Goal: Book appointment/travel/reservation

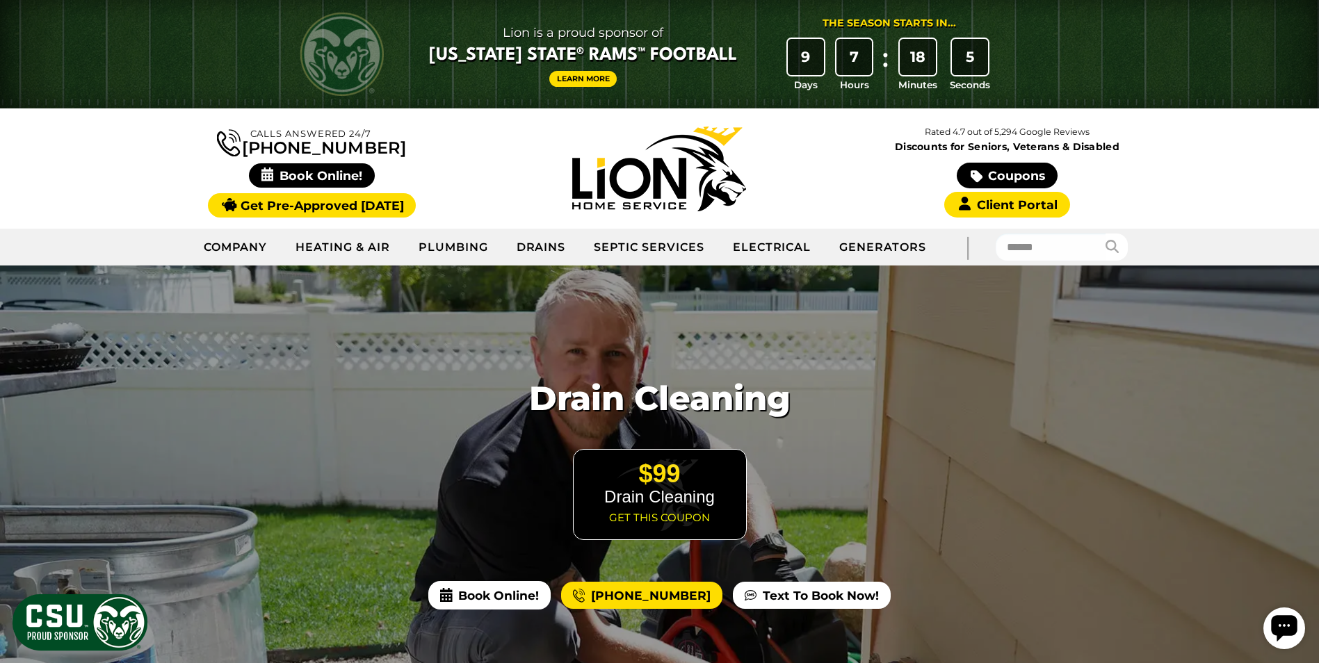
click at [161, 171] on div "Calls Answered 24/7 (970) 200-2779" at bounding box center [312, 168] width 348 height 92
click at [264, 177] on icon at bounding box center [267, 175] width 13 height 14
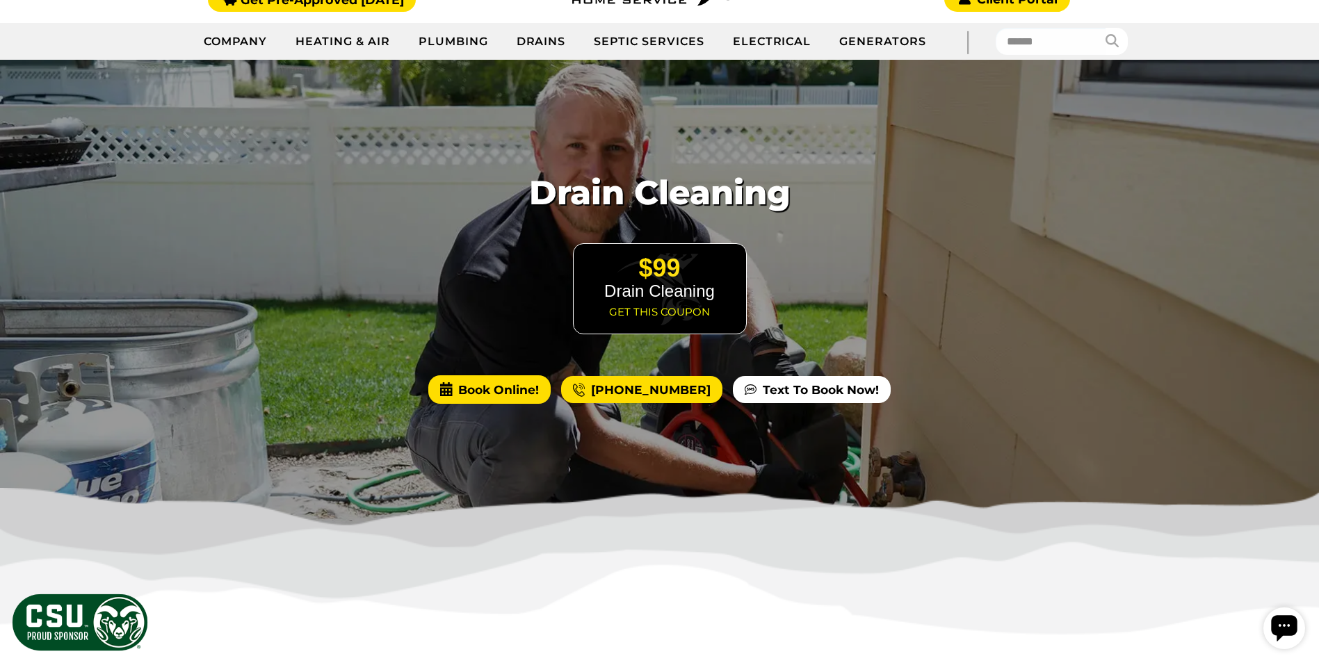
scroll to position [209, 0]
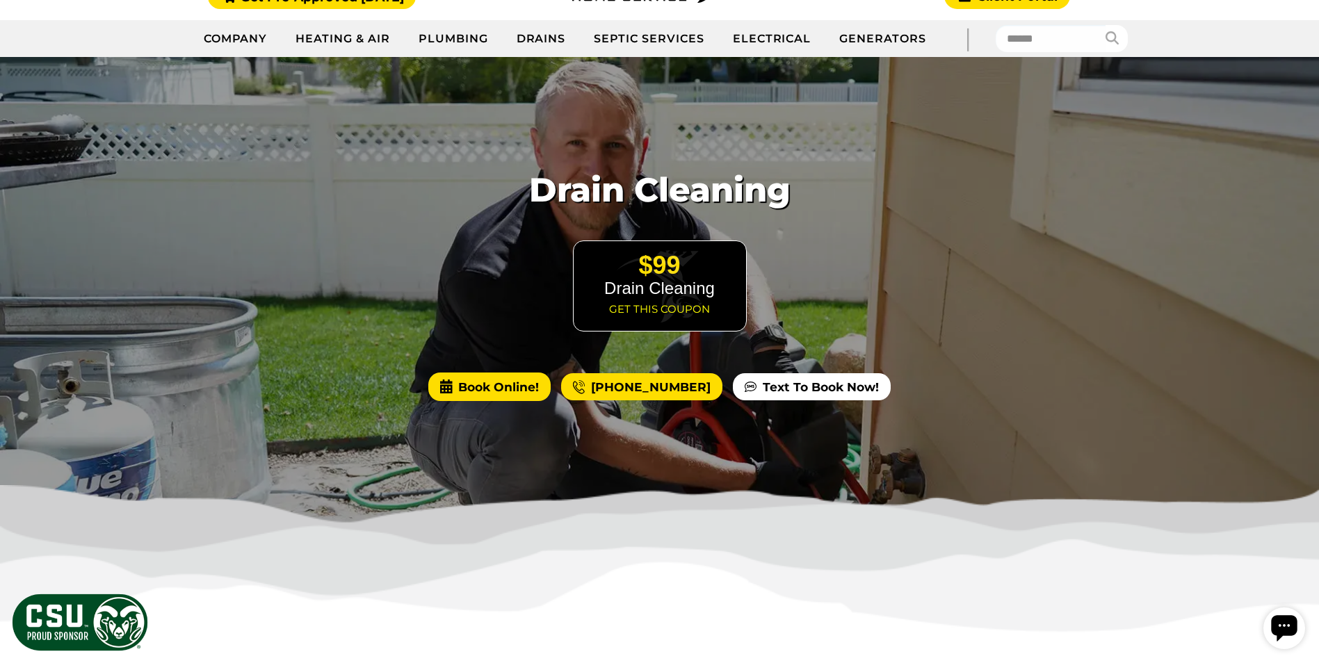
click at [495, 384] on span "Book Online!" at bounding box center [489, 387] width 122 height 28
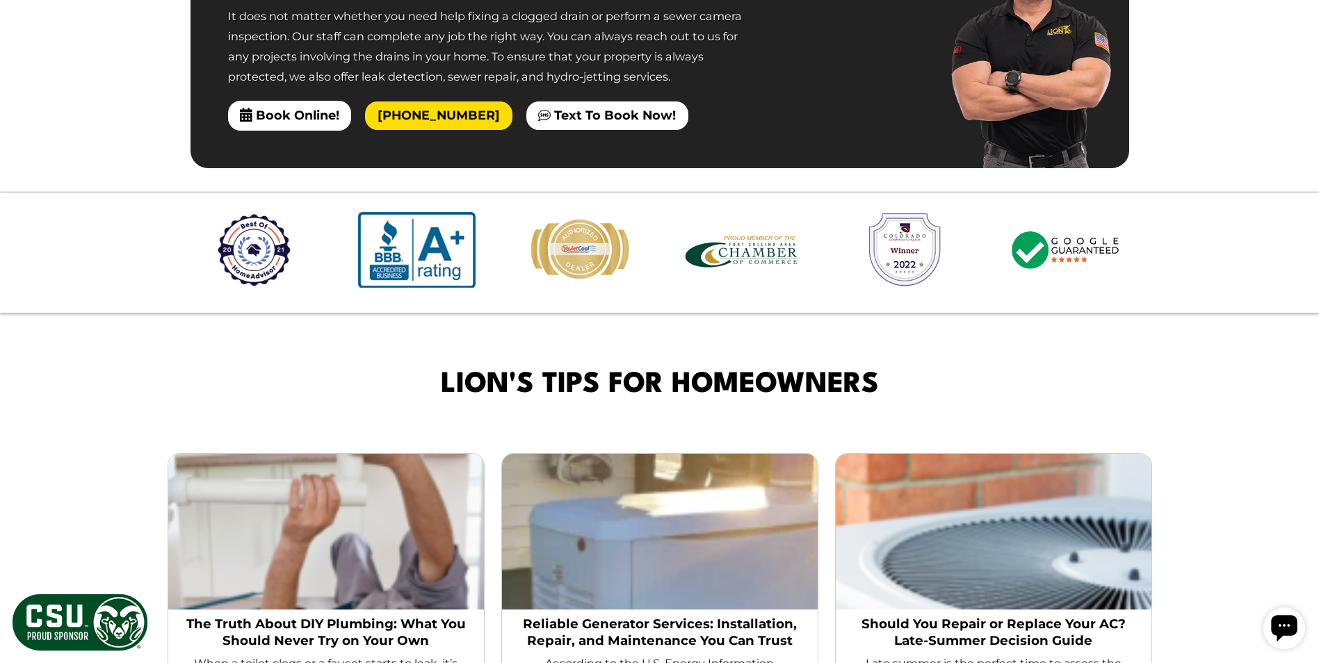
scroll to position [2566, 0]
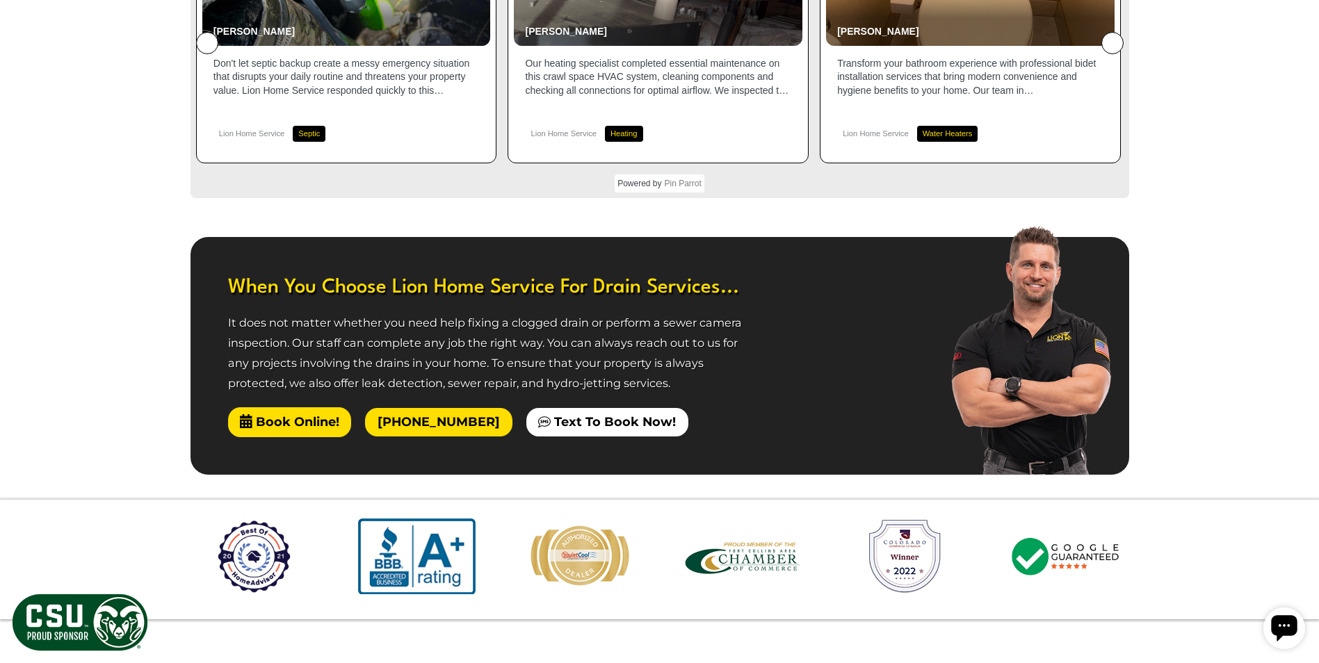
click at [312, 407] on span "Book Online!" at bounding box center [290, 421] width 124 height 29
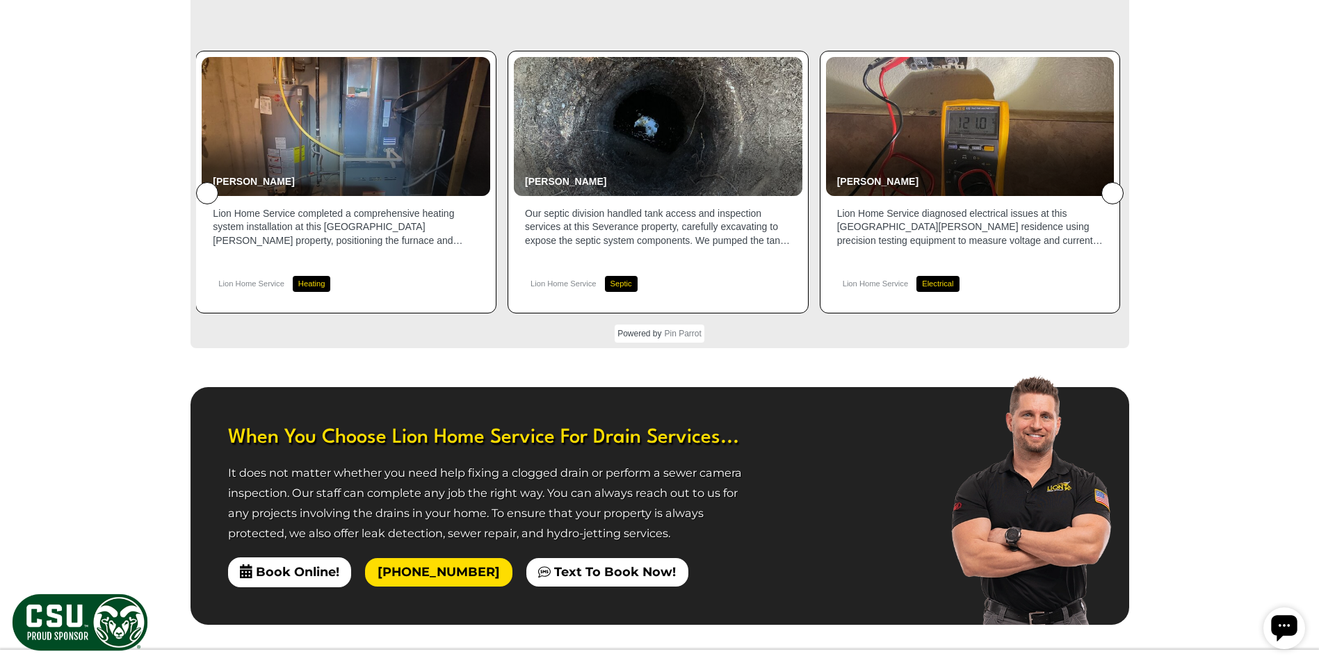
scroll to position [2712, 0]
